Goal: Task Accomplishment & Management: Complete application form

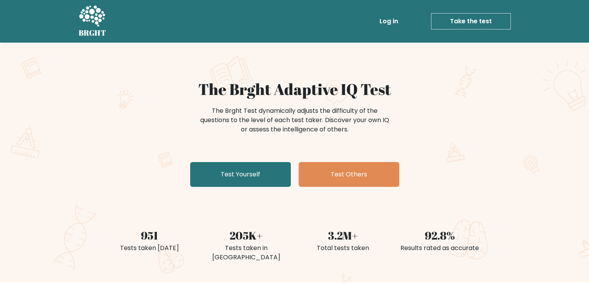
scroll to position [39, 0]
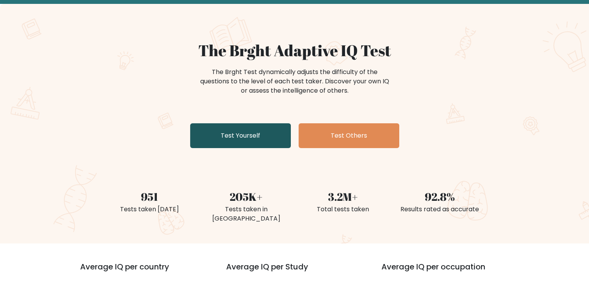
click at [234, 136] on link "Test Yourself" at bounding box center [240, 135] width 101 height 25
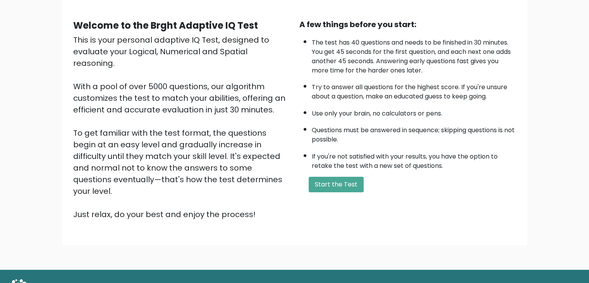
scroll to position [72, 0]
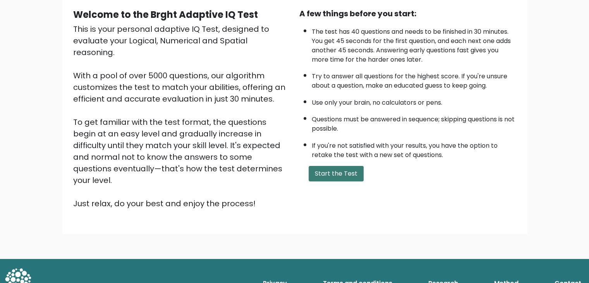
click at [330, 173] on button "Start the Test" at bounding box center [335, 173] width 55 height 15
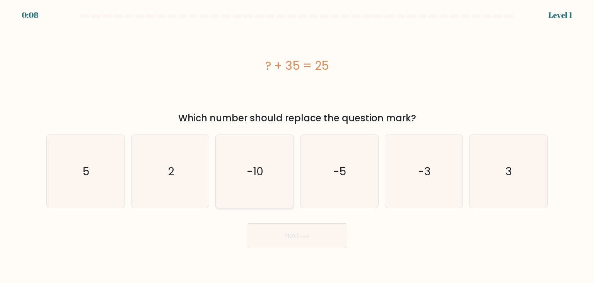
click at [269, 165] on icon "-10" at bounding box center [254, 171] width 73 height 73
click at [297, 145] on input "c. -10" at bounding box center [297, 143] width 0 height 4
radio input "true"
click at [293, 233] on button "Next" at bounding box center [297, 235] width 101 height 25
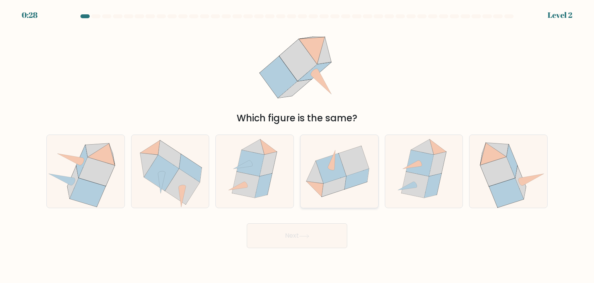
drag, startPoint x: 339, startPoint y: 178, endPoint x: 339, endPoint y: 173, distance: 4.7
click at [339, 176] on icon at bounding box center [331, 168] width 30 height 30
click at [298, 145] on input "d." at bounding box center [297, 143] width 0 height 4
radio input "true"
click at [313, 235] on button "Next" at bounding box center [297, 235] width 101 height 25
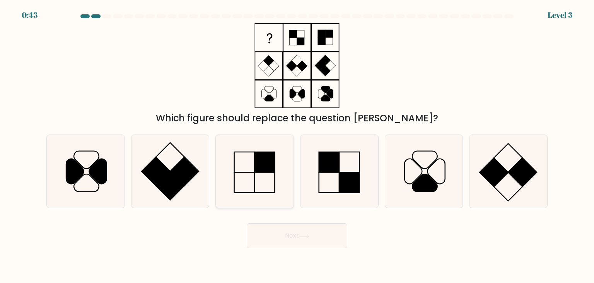
click at [264, 170] on rect at bounding box center [265, 162] width 20 height 20
click at [297, 145] on input "c." at bounding box center [297, 143] width 0 height 4
radio input "true"
click at [283, 242] on button "Next" at bounding box center [297, 235] width 101 height 25
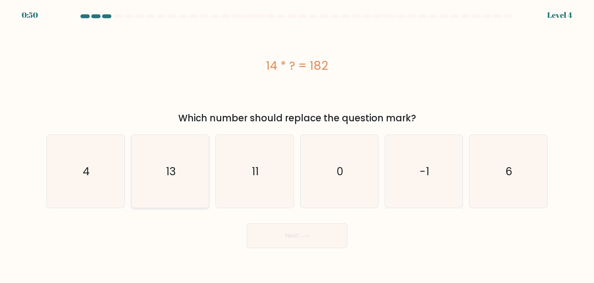
click at [166, 189] on icon "13" at bounding box center [170, 171] width 73 height 73
click at [297, 145] on input "b. 13" at bounding box center [297, 143] width 0 height 4
radio input "true"
click at [265, 231] on button "Next" at bounding box center [297, 235] width 101 height 25
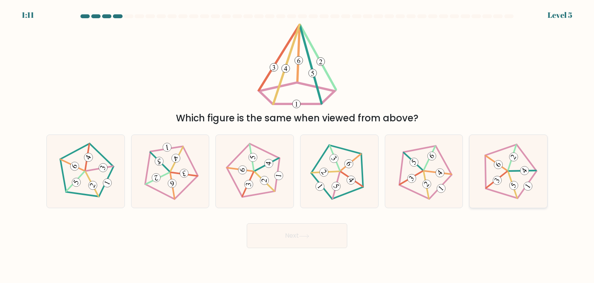
click at [514, 185] on 516 at bounding box center [514, 185] width 12 height 12
click at [298, 145] on input "f." at bounding box center [297, 143] width 0 height 4
radio input "true"
click at [313, 236] on button "Next" at bounding box center [297, 235] width 101 height 25
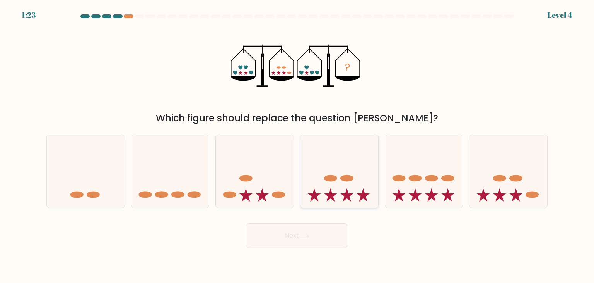
click at [329, 185] on icon at bounding box center [340, 171] width 78 height 64
click at [298, 145] on input "d." at bounding box center [297, 143] width 0 height 4
radio input "true"
click at [319, 236] on button "Next" at bounding box center [297, 235] width 101 height 25
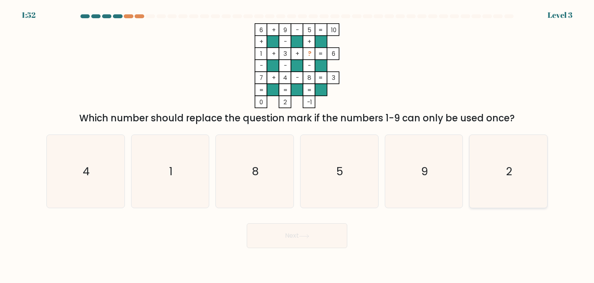
click at [498, 164] on icon "2" at bounding box center [508, 171] width 73 height 73
click at [298, 145] on input "f. 2" at bounding box center [297, 143] width 0 height 4
radio input "true"
click at [316, 238] on button "Next" at bounding box center [297, 235] width 101 height 25
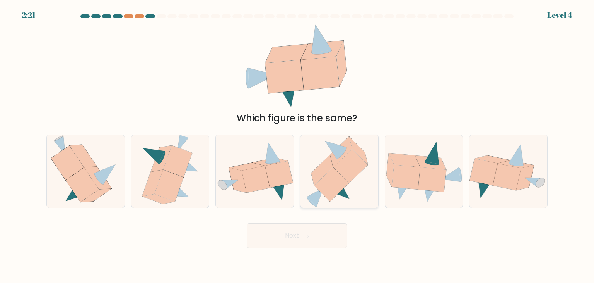
click at [337, 159] on icon at bounding box center [341, 151] width 22 height 31
click at [298, 145] on input "d." at bounding box center [297, 143] width 0 height 4
radio input "true"
click at [307, 227] on button "Next" at bounding box center [297, 235] width 101 height 25
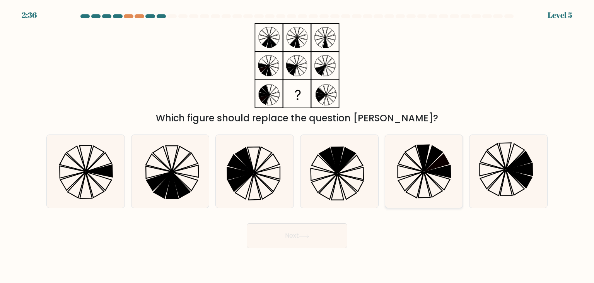
click at [404, 167] on icon at bounding box center [424, 171] width 73 height 73
click at [298, 145] on input "e." at bounding box center [297, 143] width 0 height 4
radio input "true"
click at [318, 243] on button "Next" at bounding box center [297, 235] width 101 height 25
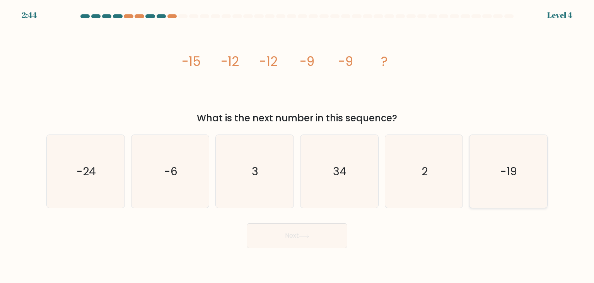
drag, startPoint x: 508, startPoint y: 185, endPoint x: 493, endPoint y: 180, distance: 15.7
click at [507, 185] on icon "-19" at bounding box center [508, 171] width 73 height 73
click at [298, 145] on input "f. -19" at bounding box center [297, 143] width 0 height 4
radio input "true"
click at [313, 234] on button "Next" at bounding box center [297, 235] width 101 height 25
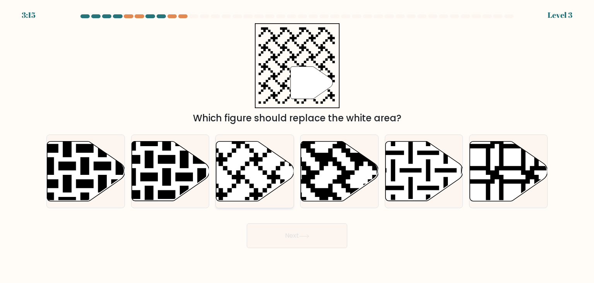
click at [262, 165] on icon at bounding box center [255, 171] width 78 height 60
click at [297, 145] on input "c." at bounding box center [297, 143] width 0 height 4
radio input "true"
click at [286, 238] on button "Next" at bounding box center [297, 235] width 101 height 25
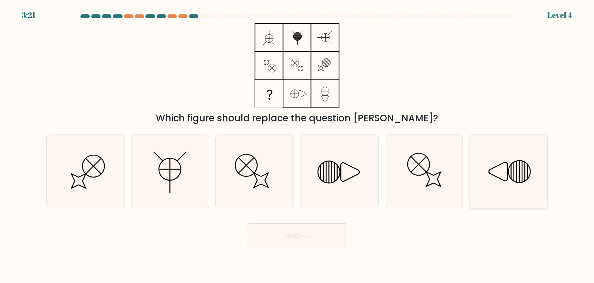
click at [531, 188] on icon at bounding box center [508, 171] width 73 height 73
click at [298, 145] on input "f." at bounding box center [297, 143] width 0 height 4
radio input "true"
click at [311, 229] on button "Next" at bounding box center [297, 235] width 101 height 25
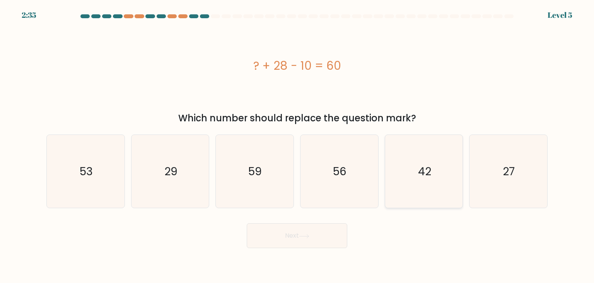
drag, startPoint x: 425, startPoint y: 187, endPoint x: 406, endPoint y: 195, distance: 19.8
click at [425, 187] on icon "42" at bounding box center [424, 171] width 73 height 73
click at [298, 145] on input "e. 42" at bounding box center [297, 143] width 0 height 4
radio input "true"
click at [326, 239] on button "Next" at bounding box center [297, 235] width 101 height 25
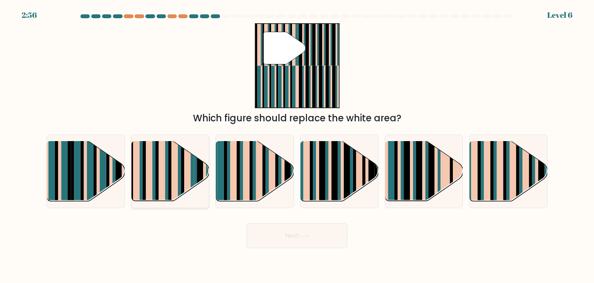
click at [166, 183] on rect at bounding box center [166, 165] width 3 height 77
click at [297, 145] on input "b." at bounding box center [297, 143] width 0 height 4
radio input "true"
click at [289, 233] on button "Next" at bounding box center [297, 235] width 101 height 25
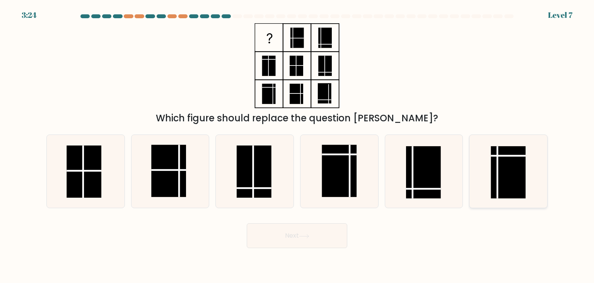
drag, startPoint x: 533, startPoint y: 166, endPoint x: 521, endPoint y: 171, distance: 12.7
click at [533, 164] on icon at bounding box center [508, 171] width 73 height 73
click at [298, 145] on input "f." at bounding box center [297, 143] width 0 height 4
radio input "true"
click at [288, 230] on button "Next" at bounding box center [297, 235] width 101 height 25
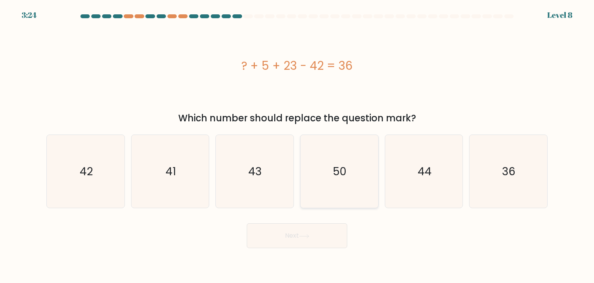
drag, startPoint x: 344, startPoint y: 181, endPoint x: 334, endPoint y: 203, distance: 24.1
click at [344, 181] on icon "50" at bounding box center [339, 171] width 73 height 73
click at [312, 236] on button "Next" at bounding box center [297, 235] width 101 height 25
click at [348, 198] on icon "50" at bounding box center [339, 171] width 73 height 73
click at [298, 145] on input "d. 50" at bounding box center [297, 143] width 0 height 4
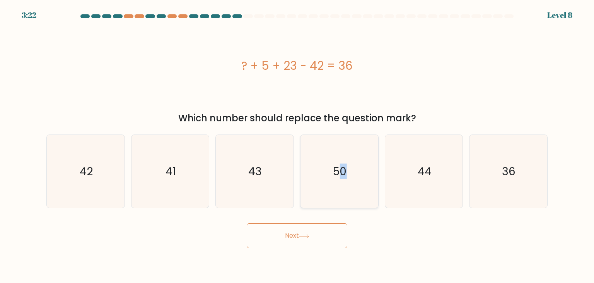
radio input "true"
click at [321, 241] on button "Next" at bounding box center [297, 235] width 101 height 25
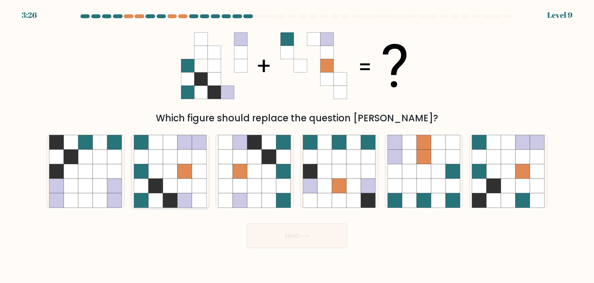
click at [177, 188] on icon at bounding box center [170, 185] width 15 height 15
click at [297, 145] on input "b." at bounding box center [297, 143] width 0 height 4
radio input "true"
click at [288, 231] on button "Next" at bounding box center [297, 235] width 101 height 25
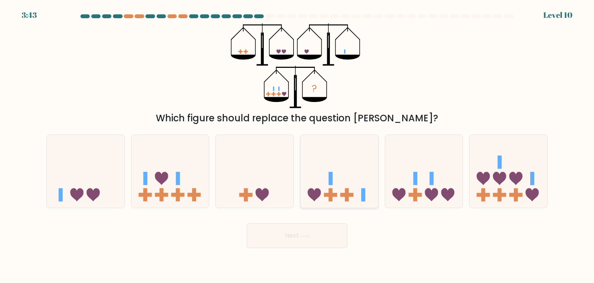
click at [334, 189] on icon at bounding box center [340, 171] width 78 height 64
click at [298, 145] on input "d." at bounding box center [297, 143] width 0 height 4
radio input "true"
click at [323, 231] on button "Next" at bounding box center [297, 235] width 101 height 25
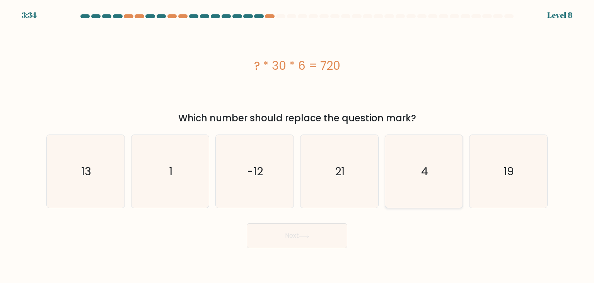
click at [421, 164] on text "4" at bounding box center [424, 170] width 7 height 15
click at [298, 145] on input "e. 4" at bounding box center [297, 143] width 0 height 4
radio input "true"
click at [312, 239] on button "Next" at bounding box center [297, 235] width 101 height 25
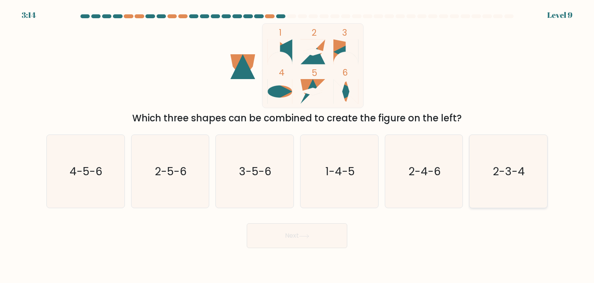
click at [506, 168] on text "2-3-4" at bounding box center [509, 170] width 32 height 15
click at [298, 145] on input "f. 2-3-4" at bounding box center [297, 143] width 0 height 4
radio input "true"
click at [333, 235] on button "Next" at bounding box center [297, 235] width 101 height 25
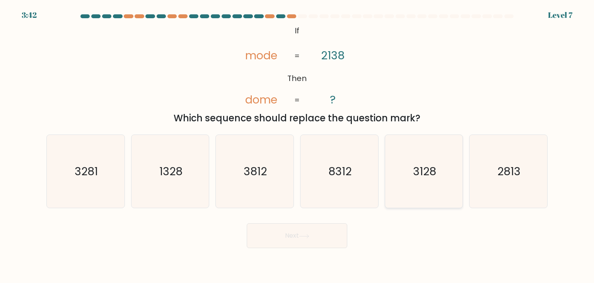
click at [415, 177] on text "3128" at bounding box center [424, 170] width 23 height 15
click at [298, 145] on input "e. 3128" at bounding box center [297, 143] width 0 height 4
radio input "true"
click at [317, 236] on button "Next" at bounding box center [297, 235] width 101 height 25
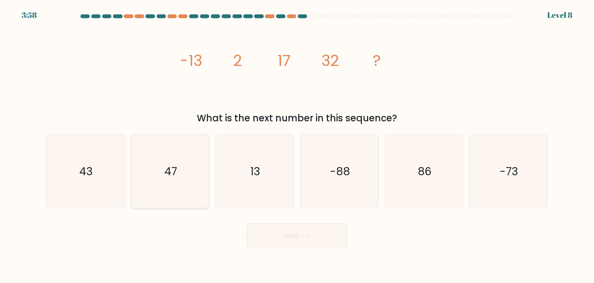
click at [166, 159] on icon "47" at bounding box center [170, 171] width 73 height 73
click at [297, 145] on input "b. 47" at bounding box center [297, 143] width 0 height 4
radio input "true"
click at [302, 249] on body "3:58 Level 8" at bounding box center [297, 141] width 594 height 283
click at [303, 245] on button "Next" at bounding box center [297, 235] width 101 height 25
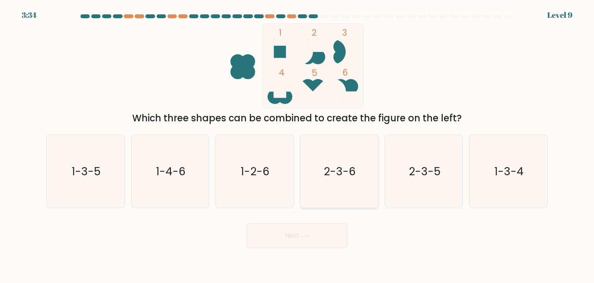
click at [365, 186] on icon "2-3-6" at bounding box center [339, 171] width 73 height 73
click at [298, 145] on input "d. 2-3-6" at bounding box center [297, 143] width 0 height 4
radio input "true"
click at [338, 245] on button "Next" at bounding box center [297, 235] width 101 height 25
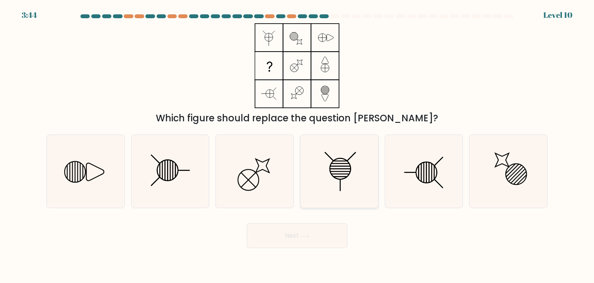
click at [347, 166] on line at bounding box center [340, 166] width 20 height 0
click at [298, 145] on input "d." at bounding box center [297, 143] width 0 height 4
radio input "true"
click at [332, 230] on button "Next" at bounding box center [297, 235] width 101 height 25
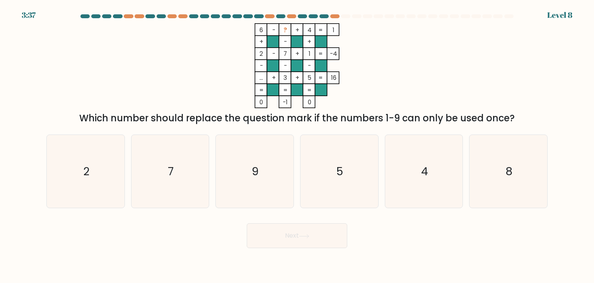
click at [287, 32] on tspan "?" at bounding box center [285, 30] width 3 height 8
click at [500, 171] on icon "8" at bounding box center [508, 171] width 73 height 73
click at [298, 145] on input "f. 8" at bounding box center [297, 143] width 0 height 4
radio input "true"
click at [320, 231] on button "Next" at bounding box center [297, 235] width 101 height 25
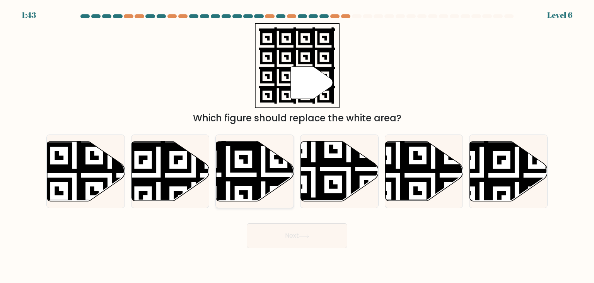
click at [257, 177] on icon at bounding box center [228, 139] width 141 height 141
click at [297, 145] on input "c." at bounding box center [297, 143] width 0 height 4
radio input "true"
click at [279, 227] on button "Next" at bounding box center [297, 235] width 101 height 25
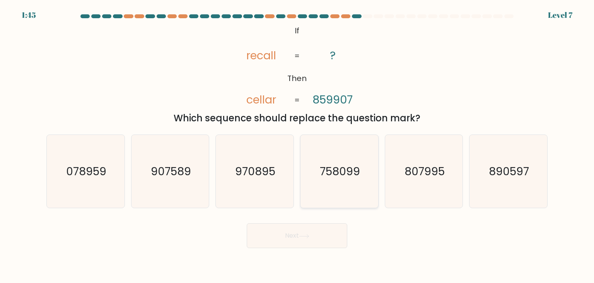
drag, startPoint x: 324, startPoint y: 175, endPoint x: 328, endPoint y: 187, distance: 12.1
click at [325, 175] on text "758099" at bounding box center [340, 170] width 40 height 15
click at [298, 145] on input "d. 758099" at bounding box center [297, 143] width 0 height 4
radio input "true"
click at [326, 238] on button "Next" at bounding box center [297, 235] width 101 height 25
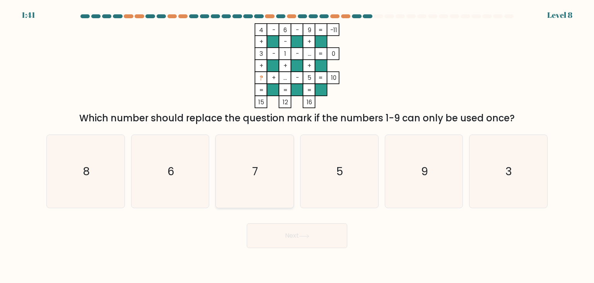
click at [284, 157] on icon "7" at bounding box center [254, 171] width 73 height 73
click at [297, 145] on input "c. 7" at bounding box center [297, 143] width 0 height 4
radio input "true"
click at [290, 239] on button "Next" at bounding box center [297, 235] width 101 height 25
click at [299, 233] on button "Next" at bounding box center [297, 235] width 101 height 25
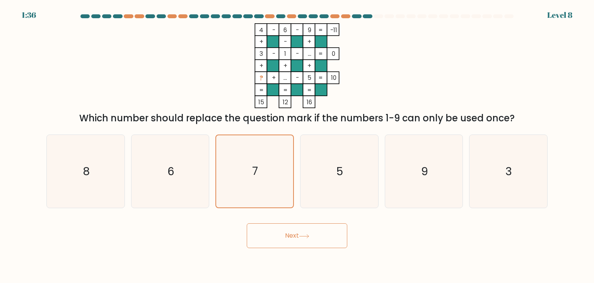
click at [283, 237] on button "Next" at bounding box center [297, 235] width 101 height 25
click at [206, 154] on icon "6" at bounding box center [170, 171] width 73 height 73
click at [297, 145] on input "b. 6" at bounding box center [297, 143] width 0 height 4
radio input "true"
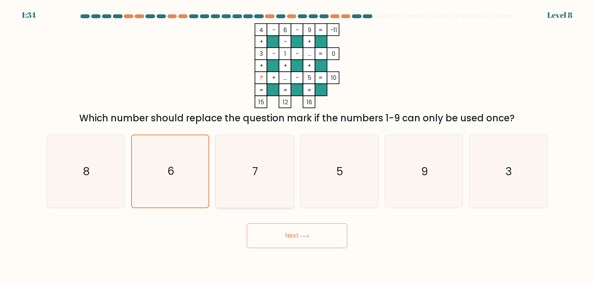
click at [247, 163] on icon "7" at bounding box center [254, 171] width 73 height 73
click at [297, 145] on input "c. 7" at bounding box center [297, 143] width 0 height 4
radio input "true"
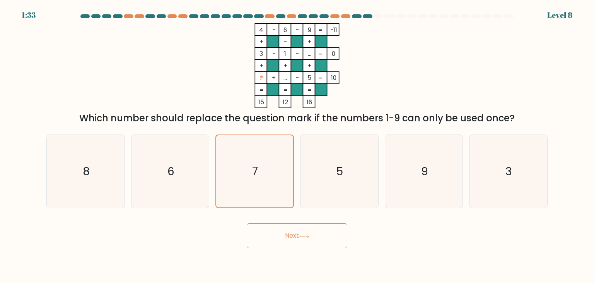
click at [295, 233] on button "Next" at bounding box center [297, 235] width 101 height 25
click at [180, 168] on icon "6" at bounding box center [170, 171] width 73 height 73
click at [297, 145] on input "b. 6" at bounding box center [297, 143] width 0 height 4
radio input "true"
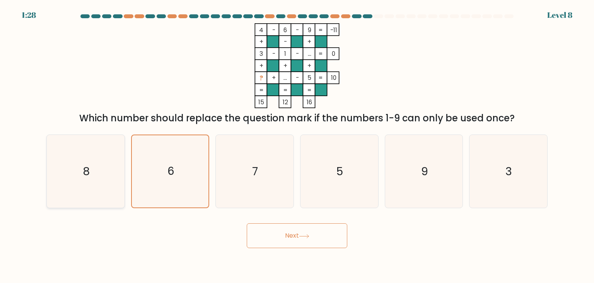
click at [116, 178] on icon "8" at bounding box center [85, 171] width 73 height 73
click at [297, 145] on input "a. 8" at bounding box center [297, 143] width 0 height 4
radio input "true"
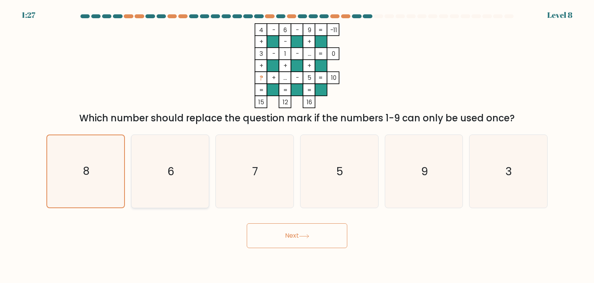
drag, startPoint x: 164, startPoint y: 180, endPoint x: 183, endPoint y: 178, distance: 19.8
click at [164, 180] on icon "6" at bounding box center [170, 171] width 73 height 73
click at [297, 145] on input "b. 6" at bounding box center [297, 143] width 0 height 4
radio input "true"
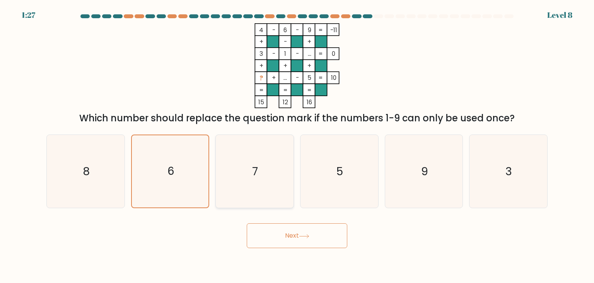
click at [219, 178] on icon "7" at bounding box center [254, 171] width 73 height 73
click at [297, 145] on input "c. 7" at bounding box center [297, 143] width 0 height 4
radio input "true"
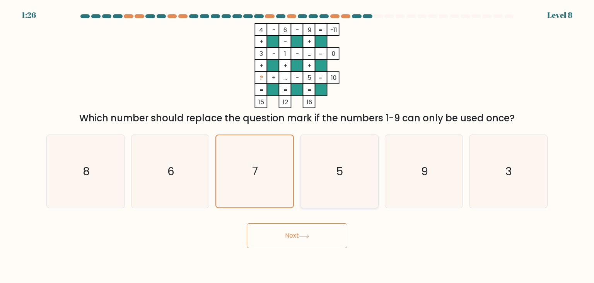
click at [361, 178] on icon "5" at bounding box center [339, 171] width 73 height 73
click at [298, 145] on input "d. 5" at bounding box center [297, 143] width 0 height 4
radio input "true"
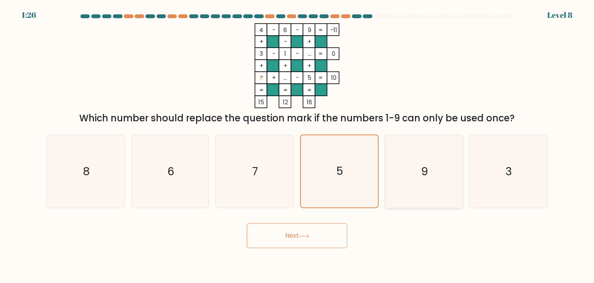
click at [409, 177] on icon "9" at bounding box center [424, 171] width 73 height 73
click at [298, 145] on input "e. 9" at bounding box center [297, 143] width 0 height 4
radio input "true"
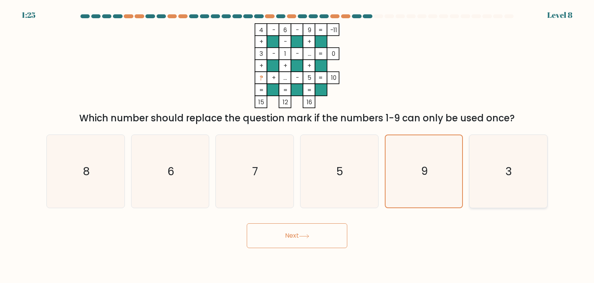
click at [529, 156] on icon "3" at bounding box center [508, 171] width 73 height 73
click at [298, 145] on input "f. 3" at bounding box center [297, 143] width 0 height 4
radio input "true"
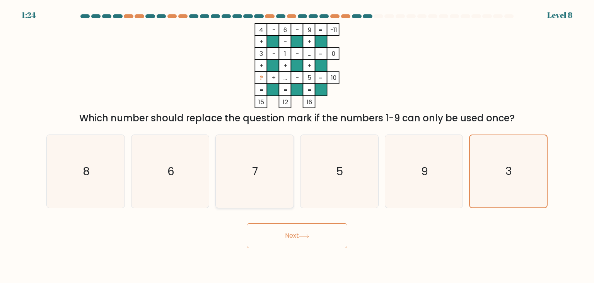
click at [231, 178] on icon "7" at bounding box center [254, 171] width 73 height 73
click at [297, 145] on input "c. 7" at bounding box center [297, 143] width 0 height 4
radio input "true"
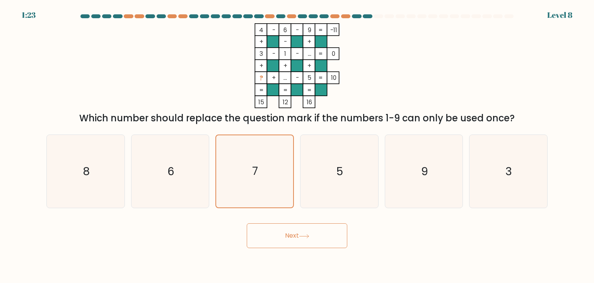
click at [277, 234] on button "Next" at bounding box center [297, 235] width 101 height 25
click at [309, 240] on button "Next" at bounding box center [297, 235] width 101 height 25
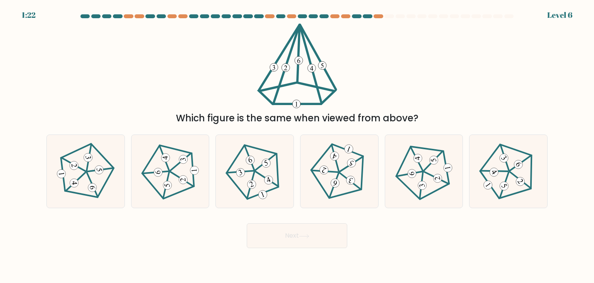
click at [322, 239] on button "Next" at bounding box center [297, 235] width 101 height 25
click at [293, 200] on div at bounding box center [255, 171] width 79 height 74
click at [297, 145] on input "c." at bounding box center [297, 143] width 0 height 4
radio input "true"
click at [279, 231] on button "Next" at bounding box center [297, 235] width 101 height 25
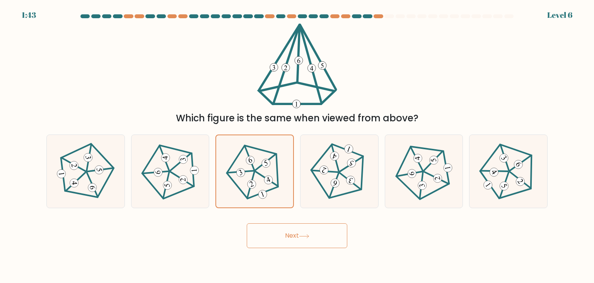
click at [293, 232] on button "Next" at bounding box center [297, 235] width 101 height 25
click at [290, 235] on button "Next" at bounding box center [297, 235] width 101 height 25
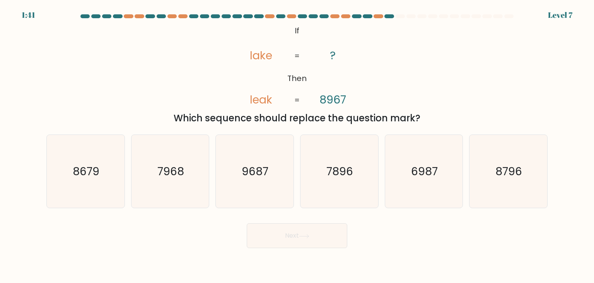
click at [295, 229] on button "Next" at bounding box center [297, 235] width 101 height 25
click at [284, 206] on icon "9687" at bounding box center [254, 171] width 73 height 73
click at [297, 145] on input "c. 9687" at bounding box center [297, 143] width 0 height 4
radio input "true"
click at [97, 179] on icon "8679" at bounding box center [85, 171] width 73 height 73
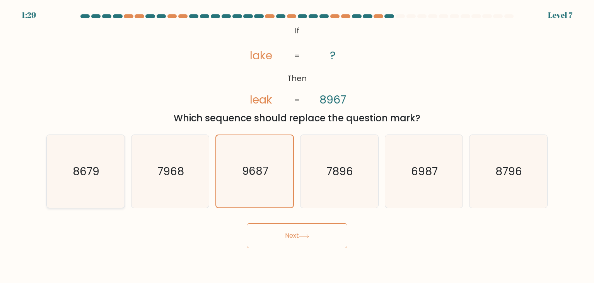
click at [297, 145] on input "a. 8679" at bounding box center [297, 143] width 0 height 4
radio input "true"
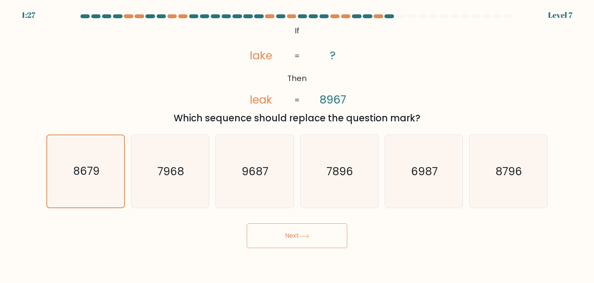
click at [268, 238] on button "Next" at bounding box center [297, 235] width 101 height 25
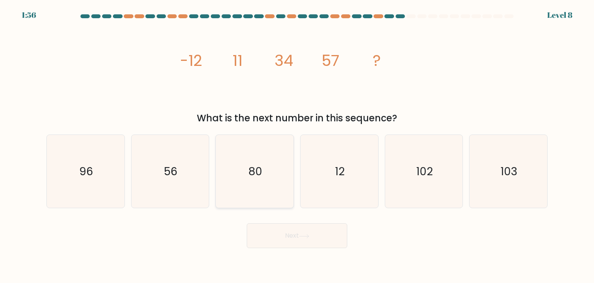
click at [241, 186] on icon "80" at bounding box center [254, 171] width 73 height 73
click at [297, 145] on input "c. 80" at bounding box center [297, 143] width 0 height 4
radio input "true"
click at [274, 236] on button "Next" at bounding box center [297, 235] width 101 height 25
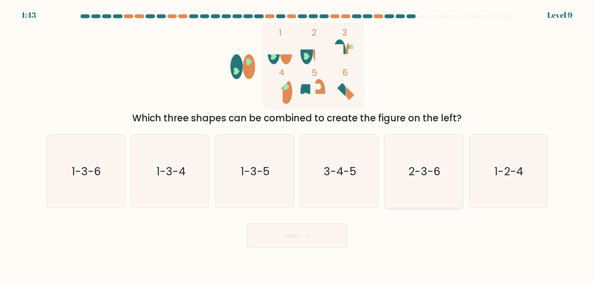
click at [420, 175] on text "2-3-6" at bounding box center [425, 170] width 32 height 15
click at [298, 145] on input "e. 2-3-6" at bounding box center [297, 143] width 0 height 4
radio input "true"
click at [327, 239] on button "Next" at bounding box center [297, 235] width 101 height 25
click at [289, 234] on button "Next" at bounding box center [297, 235] width 101 height 25
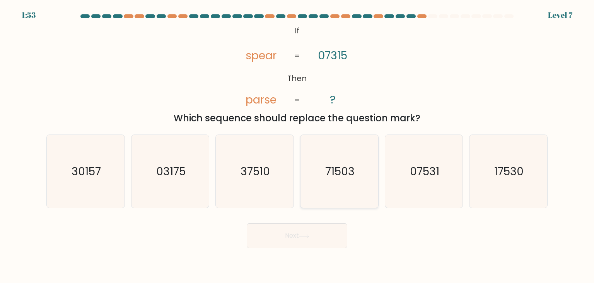
click at [339, 174] on text "71503" at bounding box center [339, 170] width 29 height 15
click at [298, 145] on input "d. 71503" at bounding box center [297, 143] width 0 height 4
radio input "true"
click at [330, 234] on button "Next" at bounding box center [297, 235] width 101 height 25
click at [314, 237] on button "Next" at bounding box center [297, 235] width 101 height 25
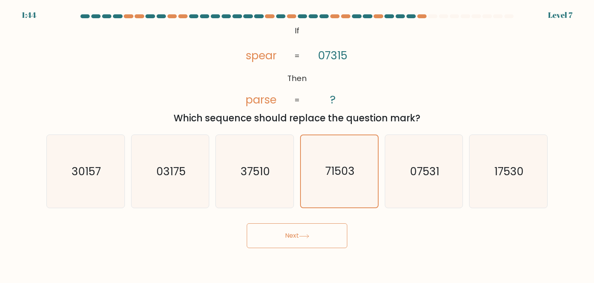
click at [321, 235] on button "Next" at bounding box center [297, 235] width 101 height 25
click at [267, 236] on button "Next" at bounding box center [297, 235] width 101 height 25
click at [304, 234] on icon at bounding box center [304, 236] width 10 height 4
click at [389, 206] on icon "07531" at bounding box center [424, 171] width 73 height 73
click at [298, 145] on input "e. 07531" at bounding box center [297, 143] width 0 height 4
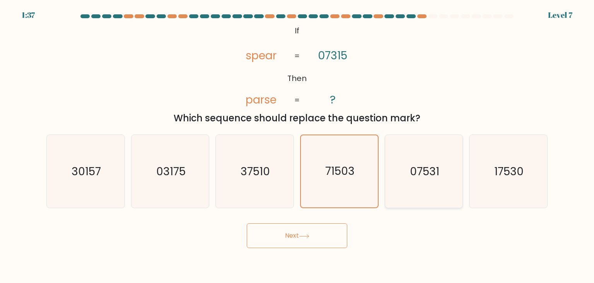
radio input "true"
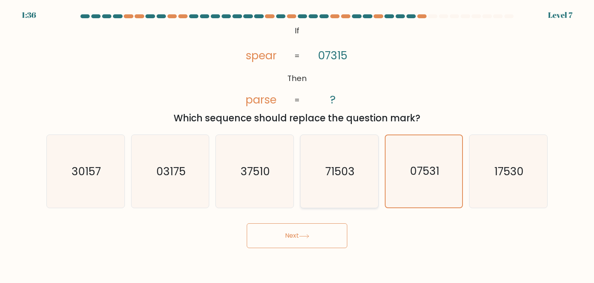
click at [358, 202] on icon "71503" at bounding box center [339, 171] width 73 height 73
click at [298, 145] on input "d. 71503" at bounding box center [297, 143] width 0 height 4
radio input "true"
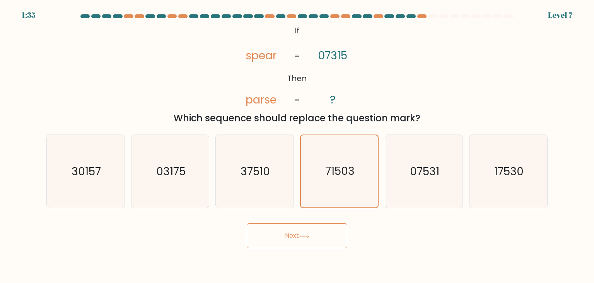
click at [324, 233] on button "Next" at bounding box center [297, 235] width 101 height 25
click at [289, 229] on button "Next" at bounding box center [297, 235] width 101 height 25
click at [298, 235] on button "Next" at bounding box center [297, 235] width 101 height 25
click at [308, 230] on button "Next" at bounding box center [297, 235] width 101 height 25
click at [334, 236] on button "Next" at bounding box center [297, 235] width 101 height 25
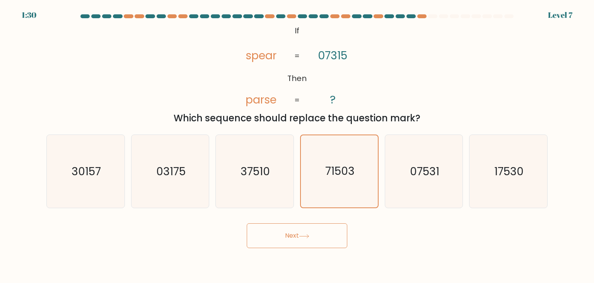
click at [280, 236] on button "Next" at bounding box center [297, 235] width 101 height 25
click at [285, 229] on button "Next" at bounding box center [297, 235] width 101 height 25
click at [279, 231] on button "Next" at bounding box center [297, 235] width 101 height 25
click at [288, 233] on button "Next" at bounding box center [297, 235] width 101 height 25
click at [293, 235] on button "Next" at bounding box center [297, 235] width 101 height 25
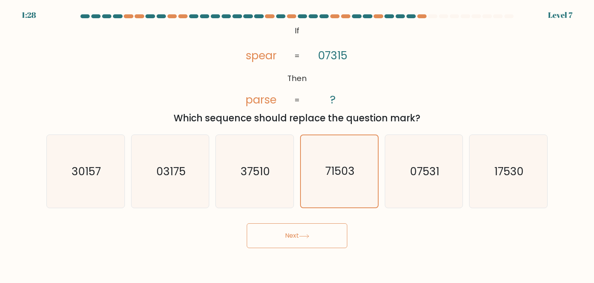
click at [297, 236] on button "Next" at bounding box center [297, 235] width 101 height 25
click at [337, 229] on button "Next" at bounding box center [297, 235] width 101 height 25
click at [344, 197] on icon "71503" at bounding box center [339, 171] width 72 height 72
click at [298, 145] on input "d. 71503" at bounding box center [297, 143] width 0 height 4
click at [344, 199] on icon "71503" at bounding box center [339, 171] width 72 height 72
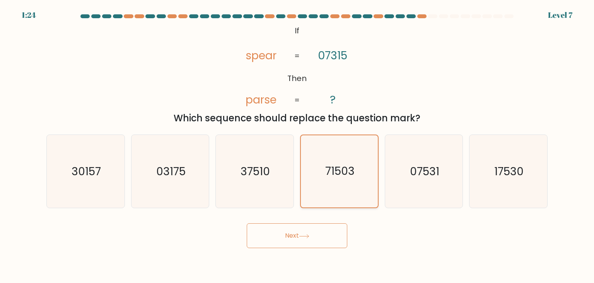
click at [298, 145] on input "d. 71503" at bounding box center [297, 143] width 0 height 4
click at [337, 227] on button "Next" at bounding box center [297, 235] width 101 height 25
click at [337, 228] on button "Next" at bounding box center [297, 235] width 101 height 25
drag, startPoint x: 321, startPoint y: 232, endPoint x: 316, endPoint y: 232, distance: 4.6
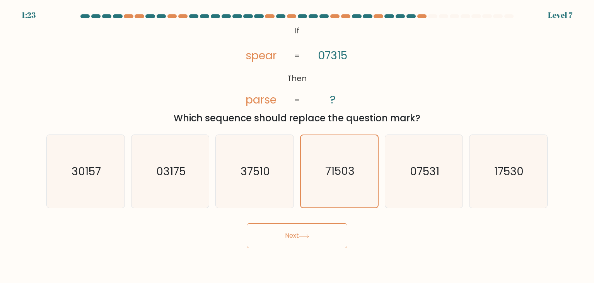
click at [318, 232] on button "Next" at bounding box center [297, 235] width 101 height 25
click at [305, 231] on button "Next" at bounding box center [297, 235] width 101 height 25
click at [288, 231] on button "Next" at bounding box center [297, 235] width 101 height 25
click at [283, 231] on button "Next" at bounding box center [297, 235] width 101 height 25
click at [277, 231] on button "Next" at bounding box center [297, 235] width 101 height 25
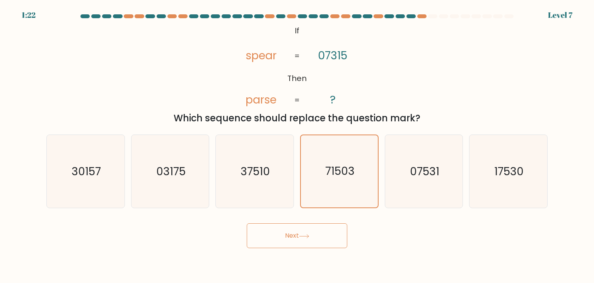
click at [277, 231] on button "Next" at bounding box center [297, 235] width 101 height 25
click at [320, 240] on button "Next" at bounding box center [297, 235] width 101 height 25
click at [256, 241] on button "Next" at bounding box center [297, 235] width 101 height 25
click at [296, 254] on body "1:15 Level 7 If" at bounding box center [297, 141] width 594 height 283
click at [293, 240] on button "Next" at bounding box center [297, 235] width 101 height 25
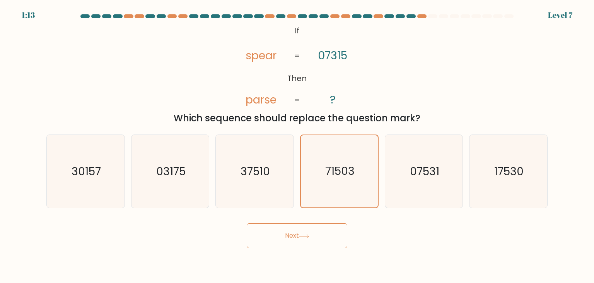
click at [305, 239] on button "Next" at bounding box center [297, 235] width 101 height 25
click at [325, 232] on button "Next" at bounding box center [297, 235] width 101 height 25
click at [399, 236] on div "Next" at bounding box center [297, 232] width 511 height 31
click at [329, 237] on button "Next" at bounding box center [297, 235] width 101 height 25
click at [286, 203] on icon "37510" at bounding box center [254, 171] width 73 height 73
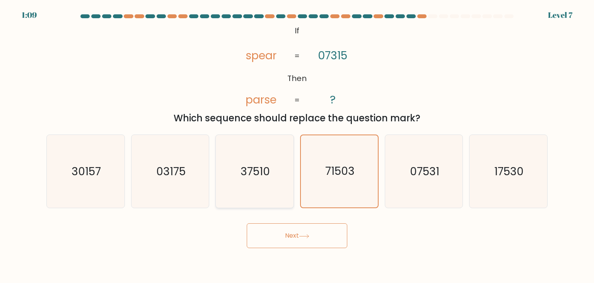
click at [297, 145] on input "c. 37510" at bounding box center [297, 143] width 0 height 4
radio input "true"
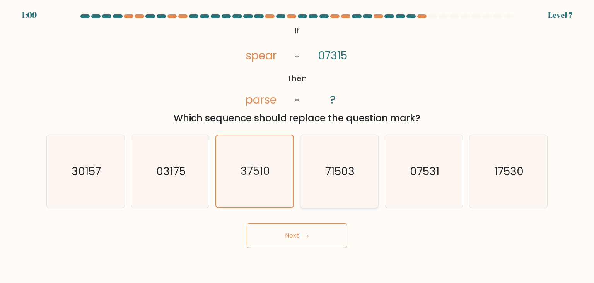
click at [316, 199] on icon "71503" at bounding box center [339, 171] width 73 height 73
click at [298, 145] on input "d. 71503" at bounding box center [297, 143] width 0 height 4
radio input "true"
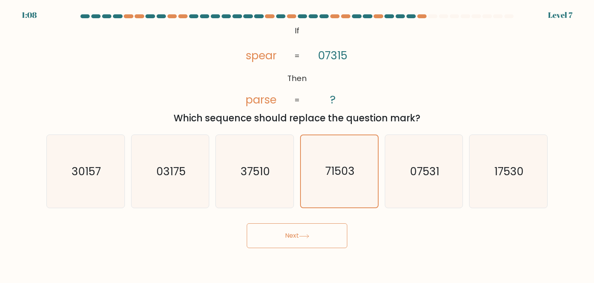
click at [309, 243] on button "Next" at bounding box center [297, 235] width 101 height 25
click at [328, 237] on button "Next" at bounding box center [297, 235] width 101 height 25
click at [342, 187] on icon "71503" at bounding box center [339, 171] width 72 height 72
click at [298, 145] on input "d. 71503" at bounding box center [297, 143] width 0 height 4
click at [313, 241] on button "Next" at bounding box center [297, 235] width 101 height 25
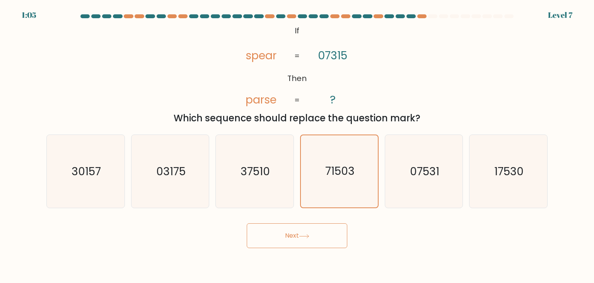
drag, startPoint x: 307, startPoint y: 233, endPoint x: 296, endPoint y: 234, distance: 11.2
click at [306, 233] on button "Next" at bounding box center [297, 235] width 101 height 25
click at [284, 233] on button "Next" at bounding box center [297, 235] width 101 height 25
click at [283, 233] on button "Next" at bounding box center [297, 235] width 101 height 25
click at [302, 233] on button "Next" at bounding box center [297, 235] width 101 height 25
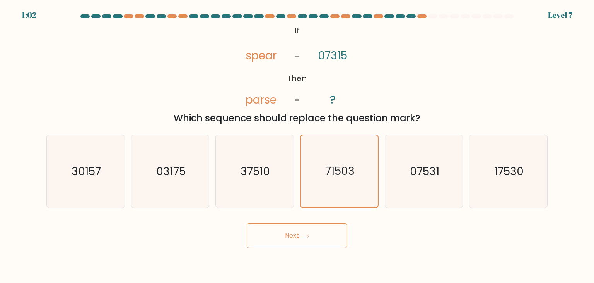
click at [325, 229] on button "Next" at bounding box center [297, 235] width 101 height 25
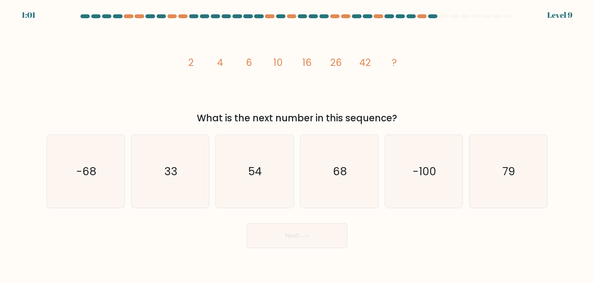
drag, startPoint x: 266, startPoint y: 248, endPoint x: 266, endPoint y: 243, distance: 4.6
click at [266, 247] on body "1:01 Level 9" at bounding box center [297, 141] width 594 height 283
click at [250, 170] on text "54" at bounding box center [256, 170] width 14 height 15
click at [297, 145] on input "c. 54" at bounding box center [297, 143] width 0 height 4
radio input "true"
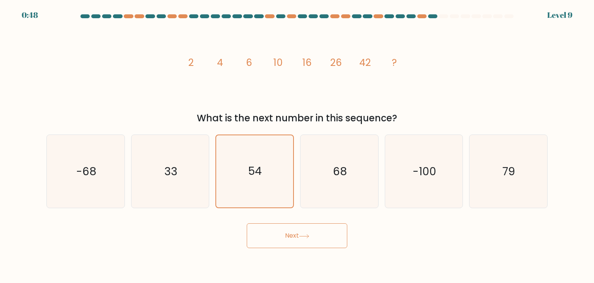
click at [302, 233] on button "Next" at bounding box center [297, 235] width 101 height 25
click at [300, 235] on button "Next" at bounding box center [297, 235] width 101 height 25
click at [301, 237] on icon at bounding box center [304, 236] width 10 height 4
click at [320, 236] on button "Next" at bounding box center [297, 235] width 101 height 25
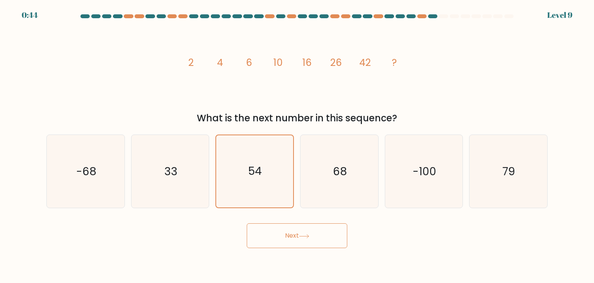
click at [320, 236] on button "Next" at bounding box center [297, 235] width 101 height 25
click at [322, 231] on button "Next" at bounding box center [297, 235] width 101 height 25
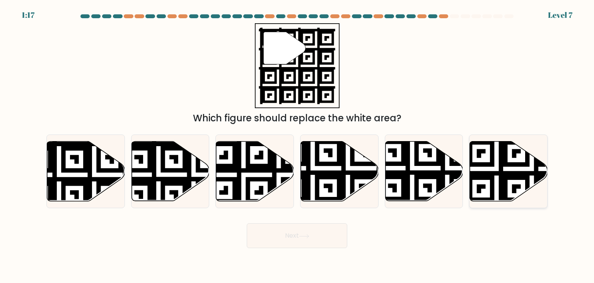
click at [508, 192] on icon at bounding box center [509, 171] width 78 height 60
click at [298, 145] on input "f." at bounding box center [297, 143] width 0 height 4
radio input "true"
click at [303, 240] on button "Next" at bounding box center [297, 235] width 101 height 25
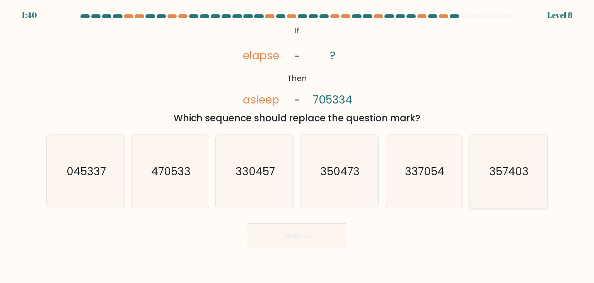
click at [497, 184] on icon "357403" at bounding box center [508, 171] width 73 height 73
click at [298, 145] on input "f. 357403" at bounding box center [297, 143] width 0 height 4
radio input "true"
click at [288, 234] on button "Next" at bounding box center [297, 235] width 101 height 25
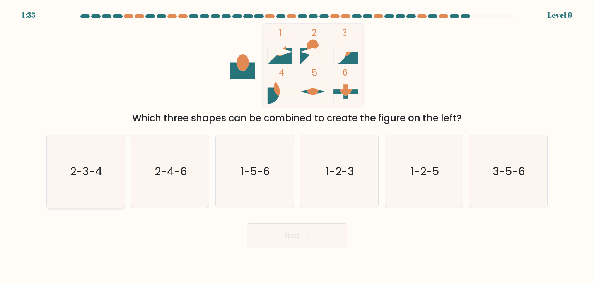
click at [90, 182] on icon "2-3-4" at bounding box center [85, 171] width 73 height 73
click at [297, 145] on input "a. 2-3-4" at bounding box center [297, 143] width 0 height 4
radio input "true"
click at [292, 238] on button "Next" at bounding box center [297, 235] width 101 height 25
click at [333, 241] on button "Next" at bounding box center [297, 235] width 101 height 25
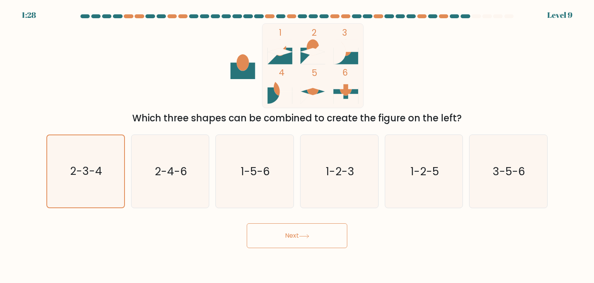
click at [317, 235] on button "Next" at bounding box center [297, 235] width 101 height 25
click at [333, 235] on button "Next" at bounding box center [297, 235] width 101 height 25
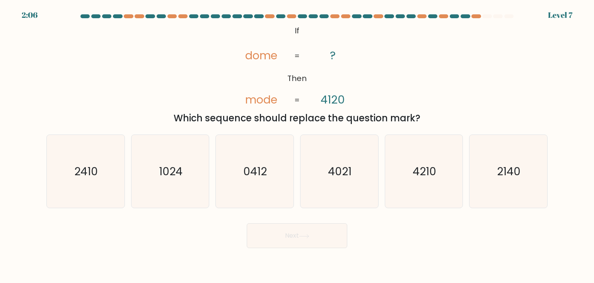
click at [281, 235] on button "Next" at bounding box center [297, 235] width 101 height 25
click at [318, 209] on form "If ?" at bounding box center [297, 130] width 594 height 233
click at [492, 192] on icon "2140" at bounding box center [508, 171] width 73 height 73
click at [298, 145] on input "f. 2140" at bounding box center [297, 143] width 0 height 4
radio input "true"
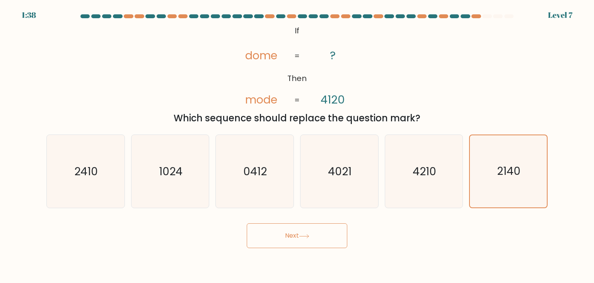
click at [330, 234] on button "Next" at bounding box center [297, 235] width 101 height 25
click at [320, 240] on button "Next" at bounding box center [297, 235] width 101 height 25
click at [296, 237] on button "Next" at bounding box center [297, 235] width 101 height 25
click at [330, 236] on button "Next" at bounding box center [297, 235] width 101 height 25
click at [268, 234] on button "Next" at bounding box center [297, 235] width 101 height 25
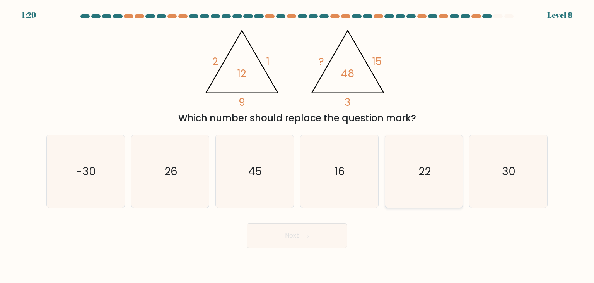
click at [400, 192] on icon "22" at bounding box center [424, 171] width 73 height 73
click at [298, 145] on input "e. 22" at bounding box center [297, 143] width 0 height 4
radio input "true"
click at [338, 240] on button "Next" at bounding box center [297, 235] width 101 height 25
click at [264, 231] on button "Next" at bounding box center [297, 235] width 101 height 25
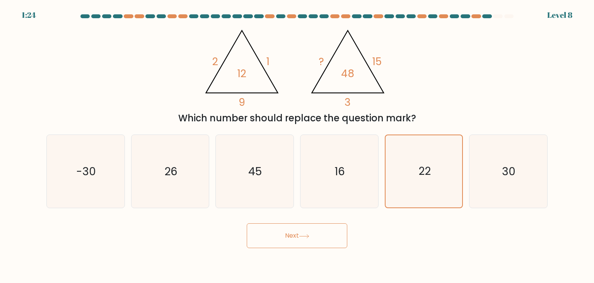
click at [286, 239] on button "Next" at bounding box center [297, 235] width 101 height 25
click at [289, 238] on button "Next" at bounding box center [297, 235] width 101 height 25
click at [277, 233] on button "Next" at bounding box center [297, 235] width 101 height 25
click at [269, 227] on button "Next" at bounding box center [297, 235] width 101 height 25
click at [309, 236] on icon at bounding box center [304, 235] width 9 height 3
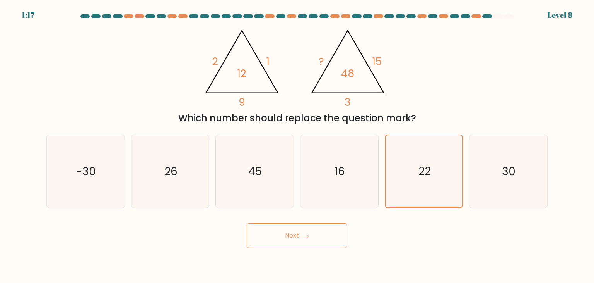
click at [288, 233] on button "Next" at bounding box center [297, 235] width 101 height 25
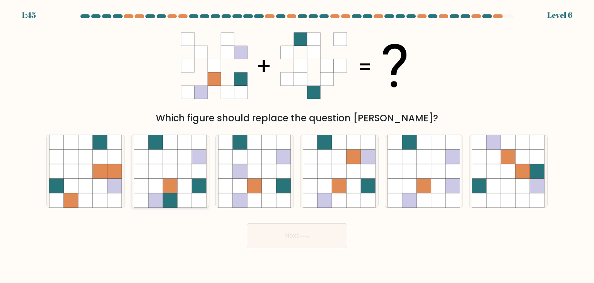
click at [183, 176] on icon at bounding box center [185, 171] width 15 height 15
click at [297, 145] on input "b." at bounding box center [297, 143] width 0 height 4
radio input "true"
click at [317, 239] on button "Next" at bounding box center [297, 235] width 101 height 25
